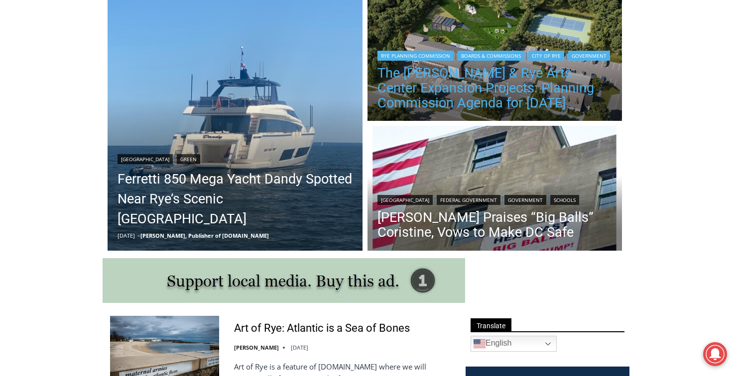
click at [440, 69] on link "The [PERSON_NAME] & Rye Arts Center Expansion Projects: Planning Commission Age…" at bounding box center [494, 88] width 235 height 45
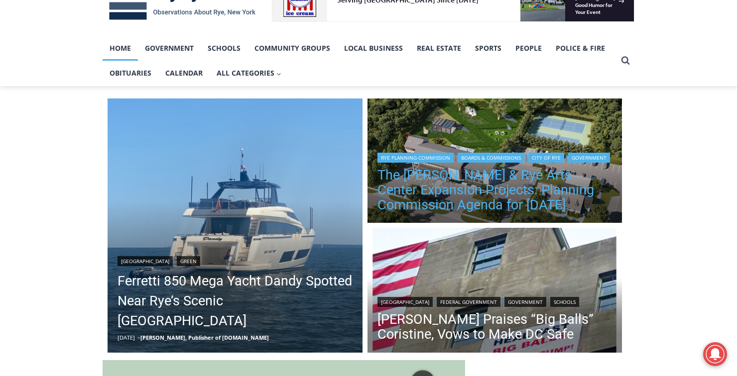
scroll to position [179, 0]
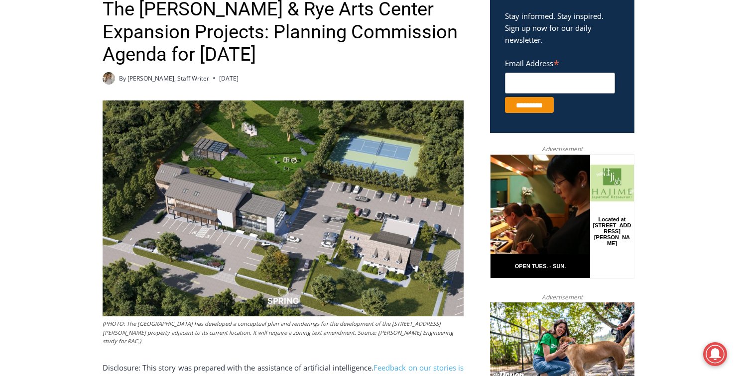
scroll to position [368, 0]
